Goal: Transaction & Acquisition: Purchase product/service

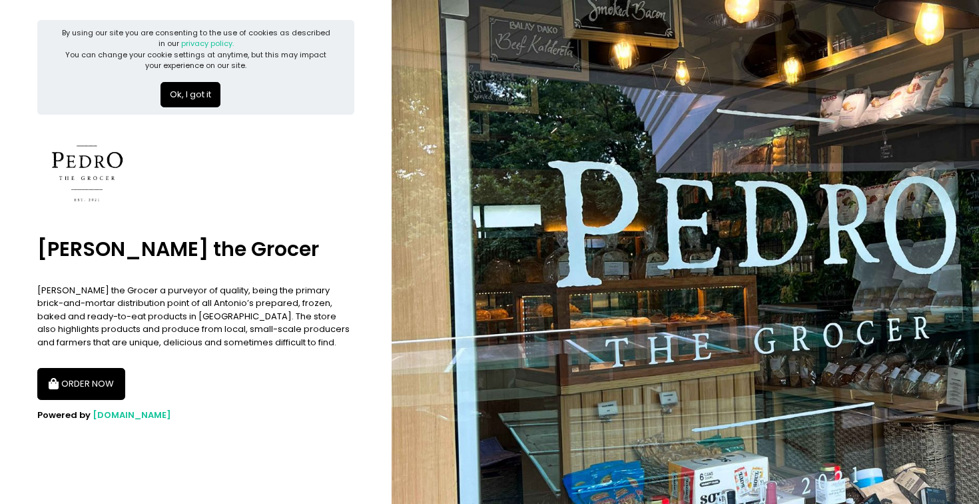
click at [67, 378] on button "ORDER NOW" at bounding box center [81, 384] width 88 height 32
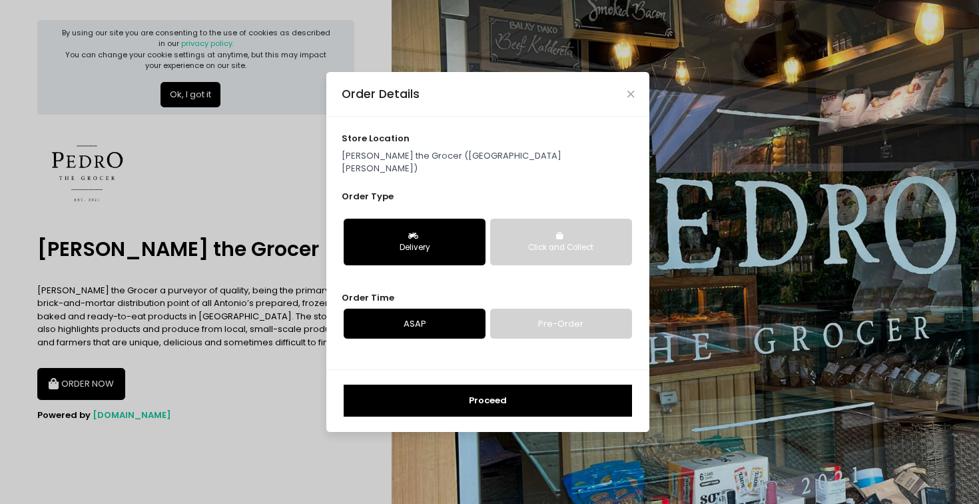
click at [518, 224] on button "Click and Collect" at bounding box center [561, 242] width 142 height 47
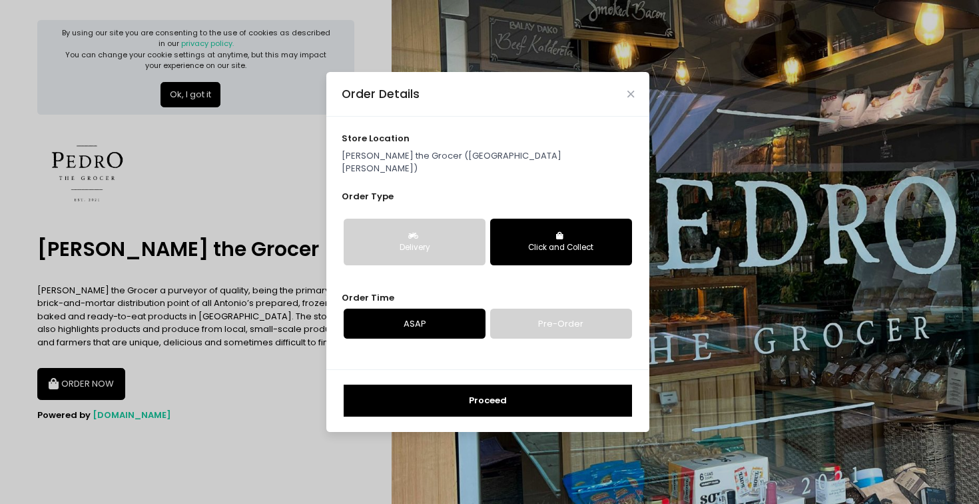
click at [444, 219] on button "Delivery" at bounding box center [415, 242] width 142 height 47
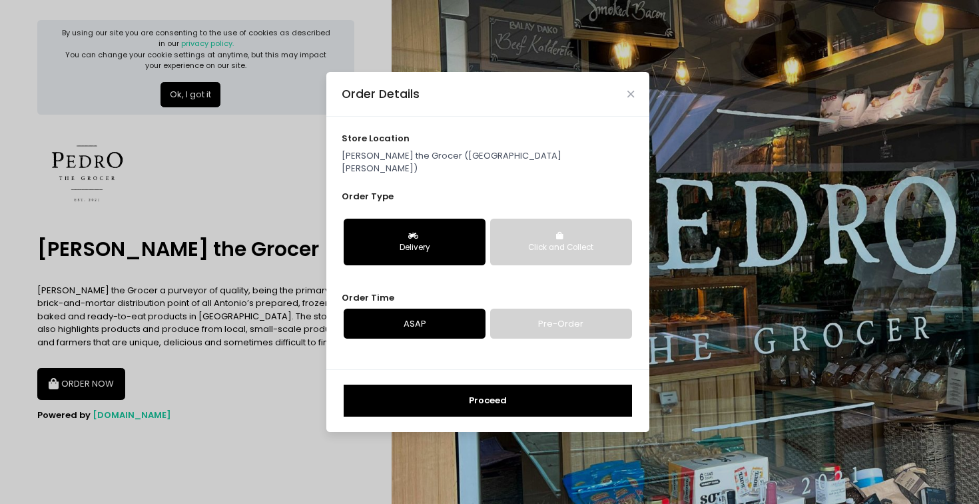
click at [450, 384] on button "Proceed" at bounding box center [488, 400] width 288 height 32
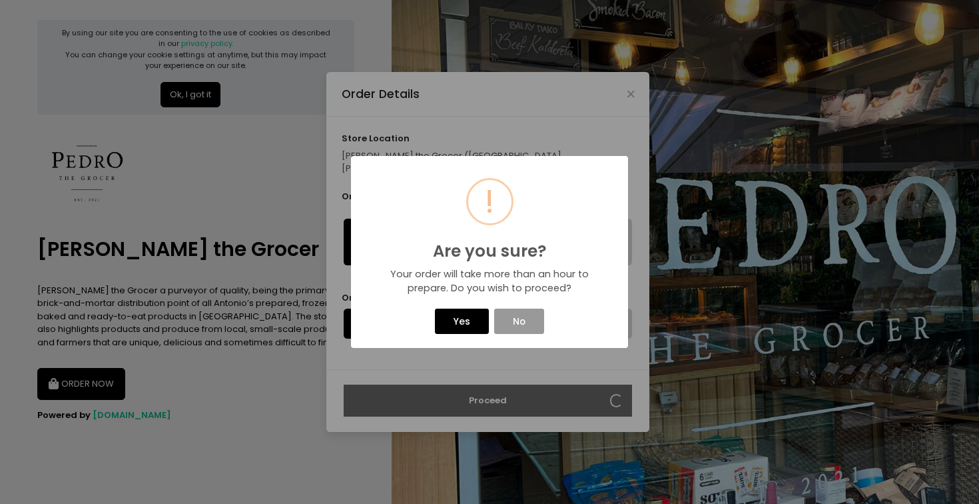
click at [510, 323] on button "No" at bounding box center [518, 320] width 49 height 25
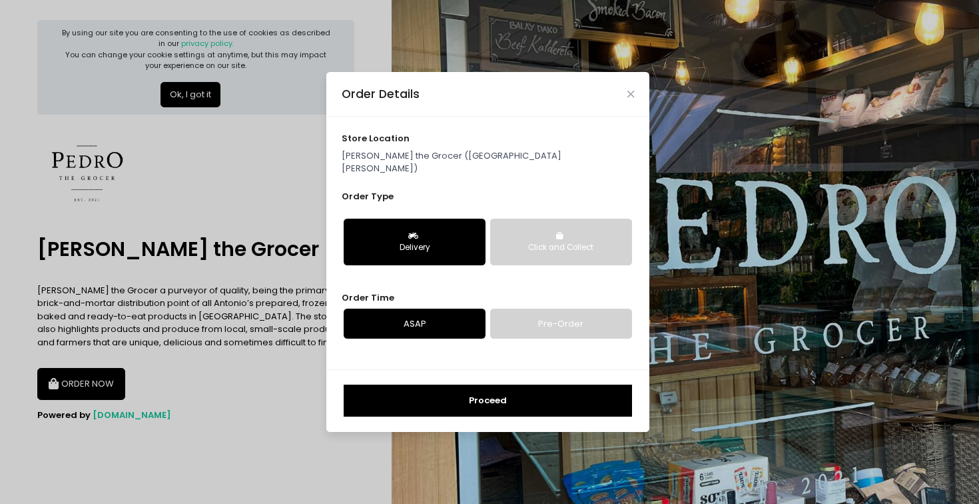
click at [522, 321] on link "Pre-Order" at bounding box center [561, 323] width 142 height 31
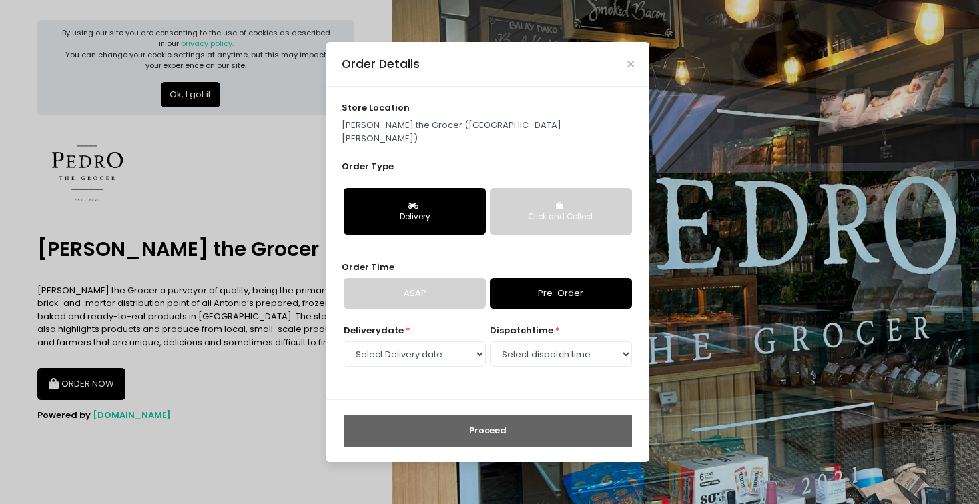
click at [432, 329] on div "Delivery date * Select Delivery date [DATE] [DATE] [DATE] [DATE] [DATE] [DATE] …" at bounding box center [415, 346] width 142 height 45
click at [432, 350] on select "Select Delivery date [DATE] [DATE] [DATE] [DATE] [DATE] [DATE] [DATE] [DATE]" at bounding box center [415, 353] width 142 height 25
select select "[DATE]"
click at [344, 341] on select "Select Delivery date [DATE] [DATE] [DATE] [DATE] [DATE] [DATE] [DATE] [DATE]" at bounding box center [415, 353] width 142 height 25
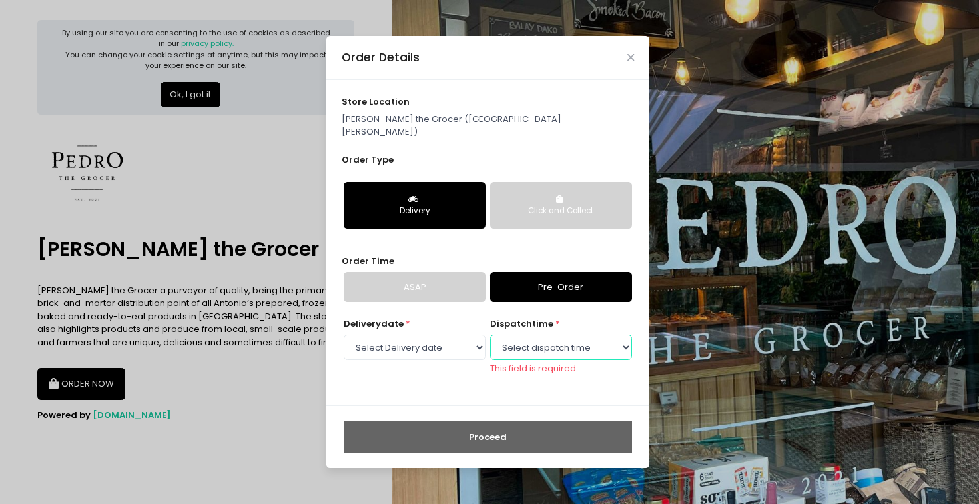
click at [626, 341] on select "Select dispatch time 09:00 AM - 09:30 AM 09:30 AM - 10:00 AM 10:00 AM - 10:30 A…" at bounding box center [561, 346] width 142 height 25
select select "16:00"
click at [490, 334] on select "Select dispatch time 09:00 AM - 09:30 AM 09:30 AM - 10:00 AM 10:00 AM - 10:30 A…" at bounding box center [561, 346] width 142 height 25
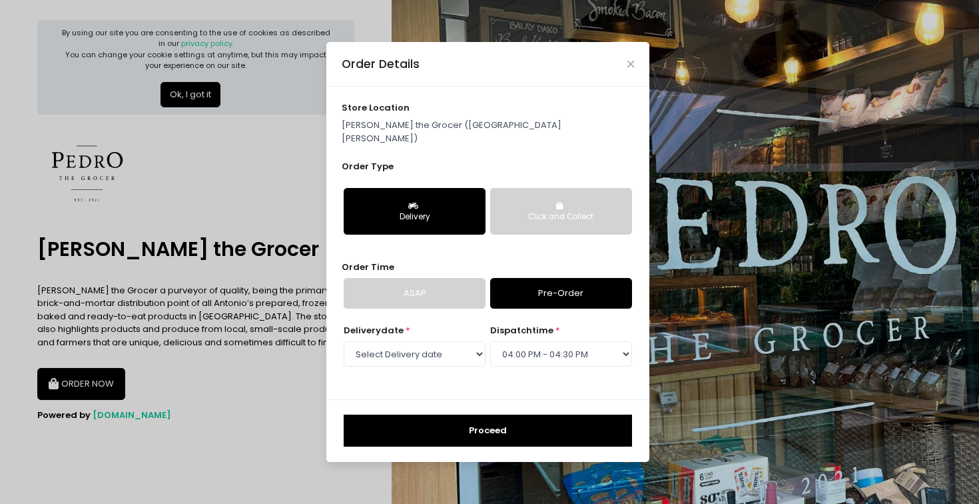
click at [535, 429] on button "Proceed" at bounding box center [488, 430] width 288 height 32
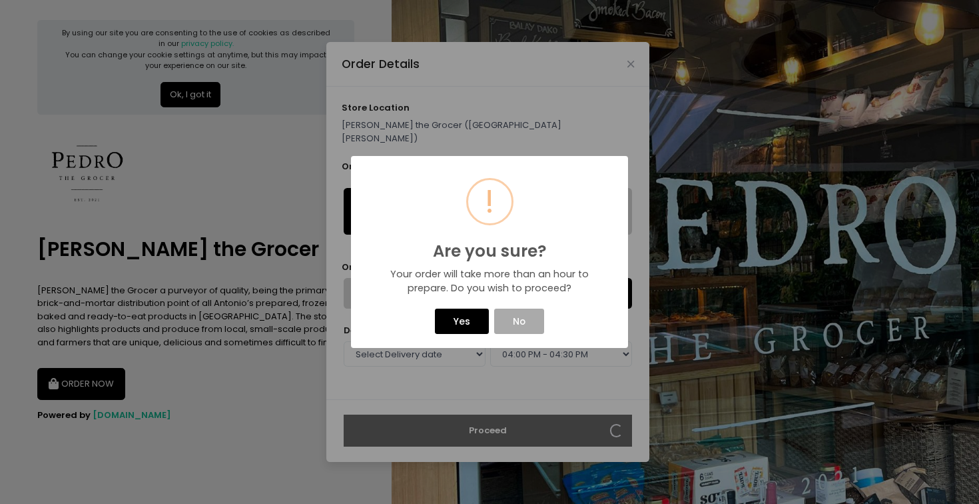
click at [459, 322] on button "Yes" at bounding box center [461, 320] width 53 height 25
